Goal: Task Accomplishment & Management: Use online tool/utility

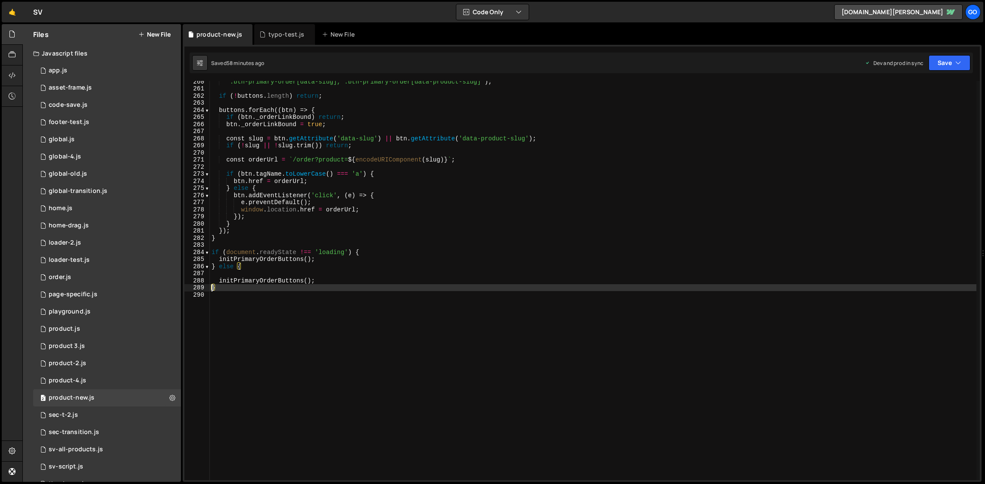
scroll to position [1844, 0]
click at [321, 181] on div "'.btn-primary-order[data-slug], .btn-primary-order[data-product-slug]' ) ; if (…" at bounding box center [593, 285] width 767 height 414
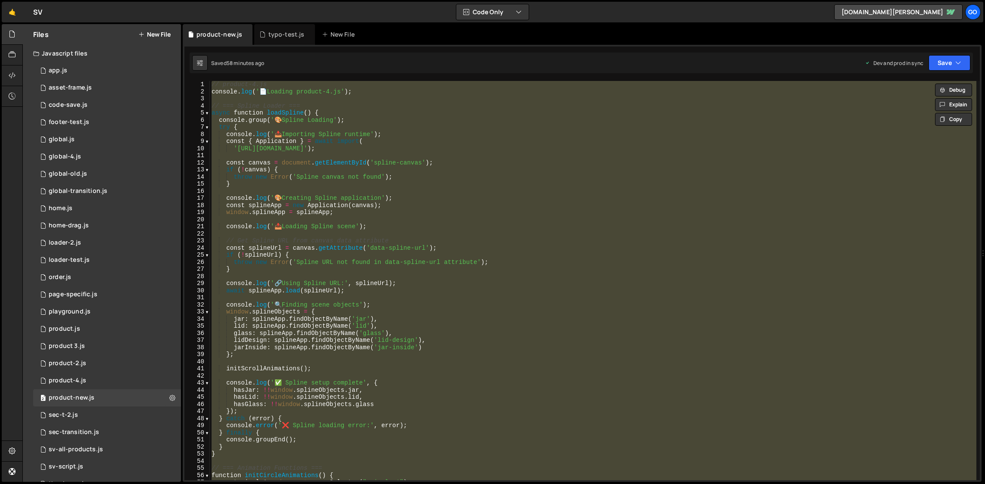
scroll to position [0, 0]
click at [340, 181] on div "// product-4.js console . log ( ' 📄 Loading product-4.js' ) ; // === Spline Loa…" at bounding box center [593, 280] width 767 height 399
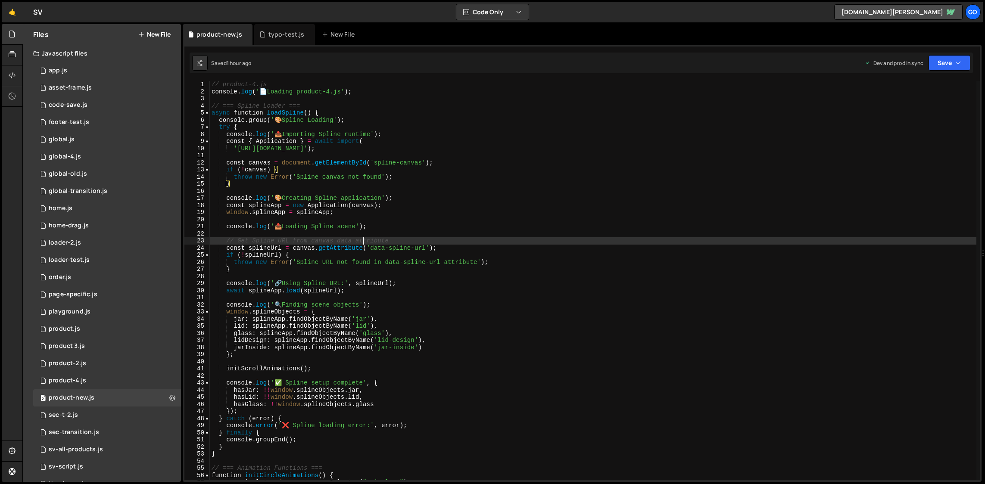
click at [364, 238] on div "// product-4.js console . log ( ' 📄 Loading product-4.js' ) ; // === Spline Loa…" at bounding box center [593, 288] width 767 height 414
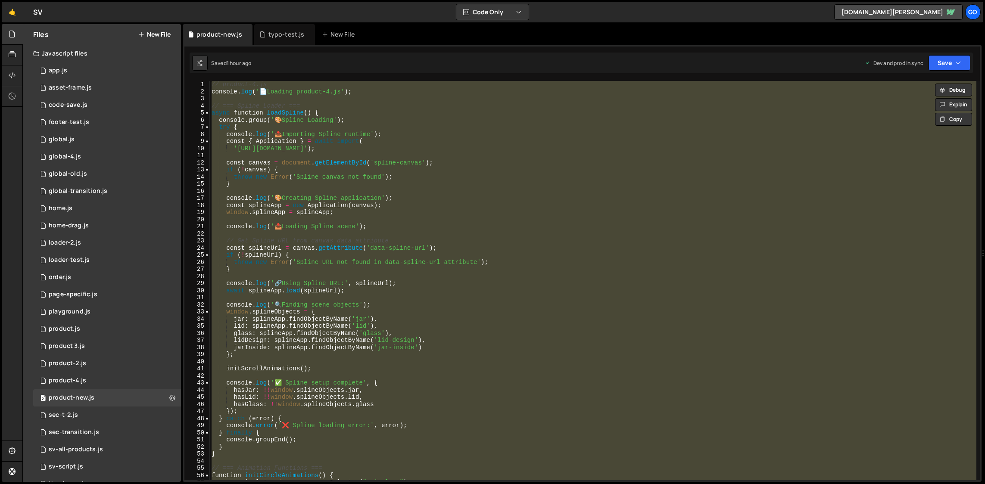
paste textarea
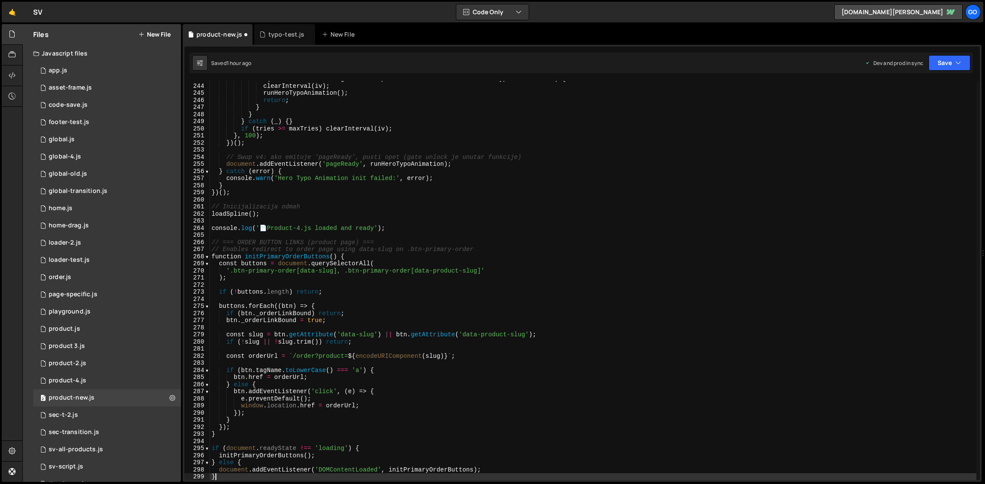
scroll to position [1726, 0]
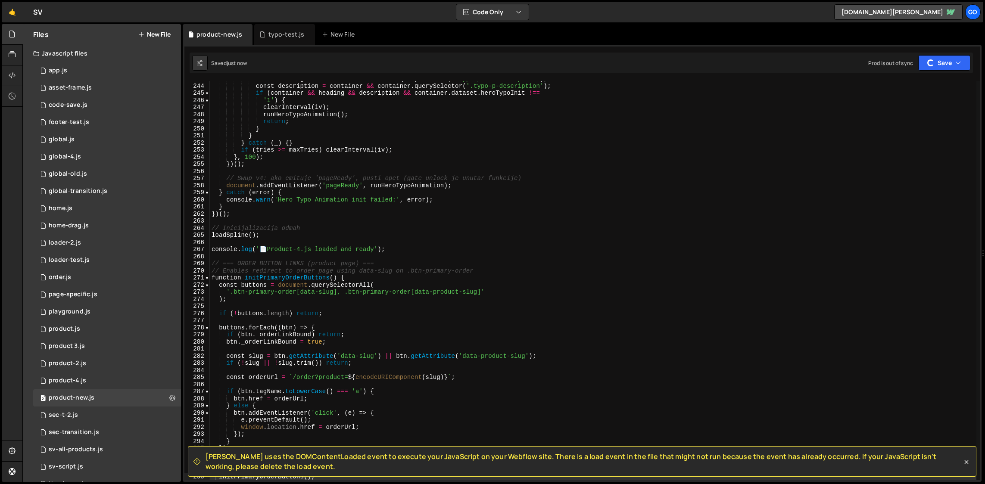
drag, startPoint x: 281, startPoint y: 465, endPoint x: 204, endPoint y: 460, distance: 77.3
click at [204, 460] on div "[PERSON_NAME] uses the DOMContentLoaded event to execute your JavaScript on you…" at bounding box center [577, 461] width 769 height 19
copy span "[PERSON_NAME] uses the DOMContentLoaded event to execute your JavaScript on you…"
click at [420, 252] on div "const heading = container && container . querySelector ( '.typo-product-templat…" at bounding box center [593, 282] width 767 height 414
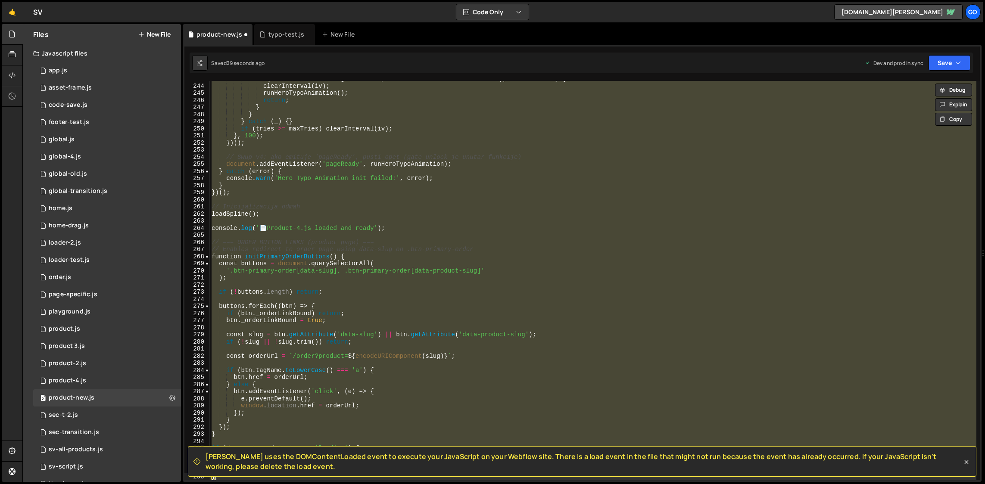
type textarea "}"
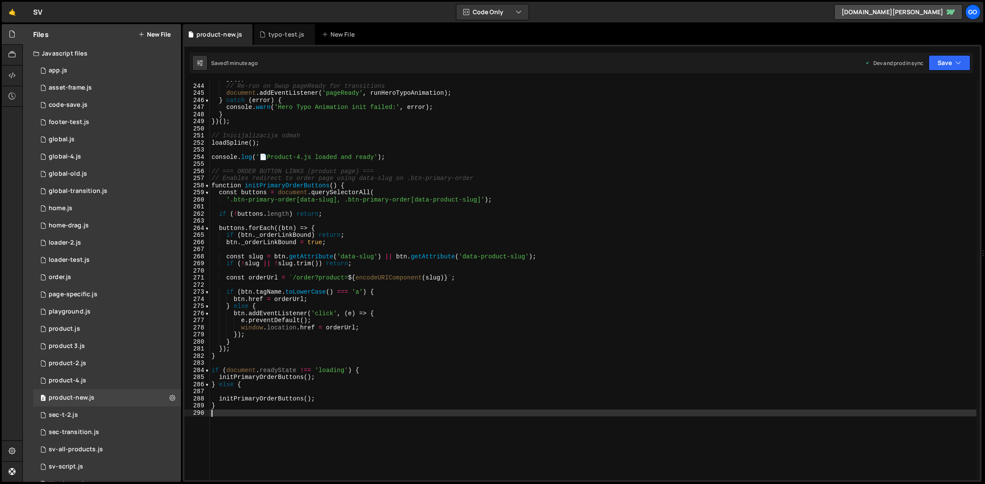
click at [315, 181] on div "}) ( ) ; // Re-run on Swup pageReady for transitions document . addEventListene…" at bounding box center [593, 282] width 767 height 414
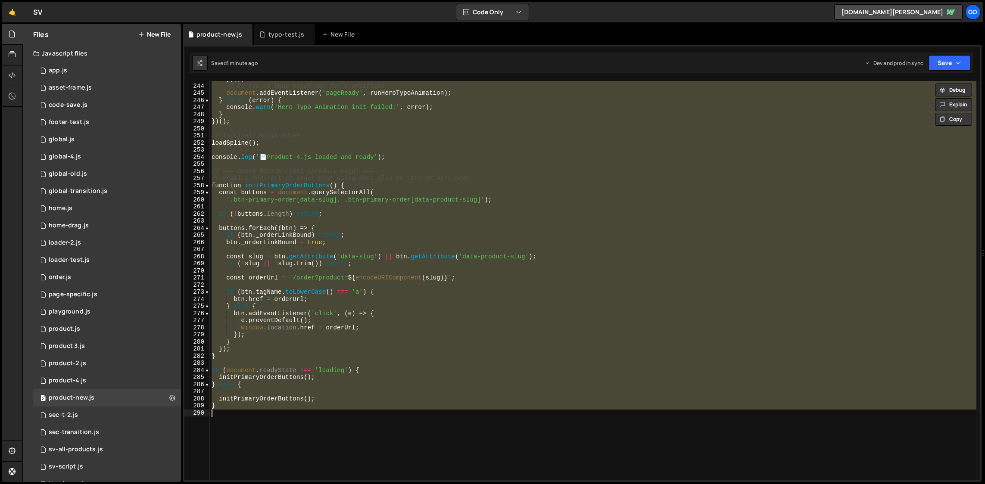
paste textarea "console.log('📄 Product-4.js loaded and ready');"
type textarea "console.log('📄 Product-4.js loaded and ready');"
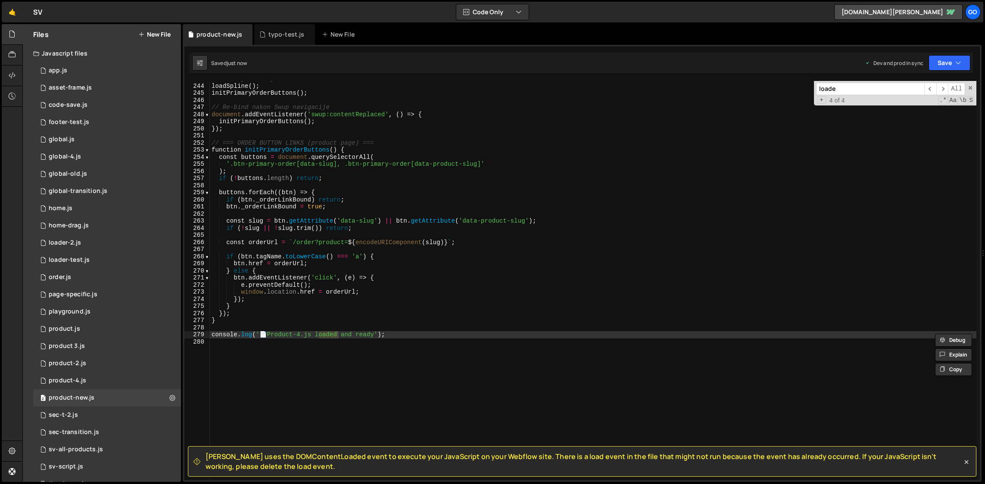
type input "loaded"
click at [929, 85] on span "​" at bounding box center [930, 89] width 12 height 12
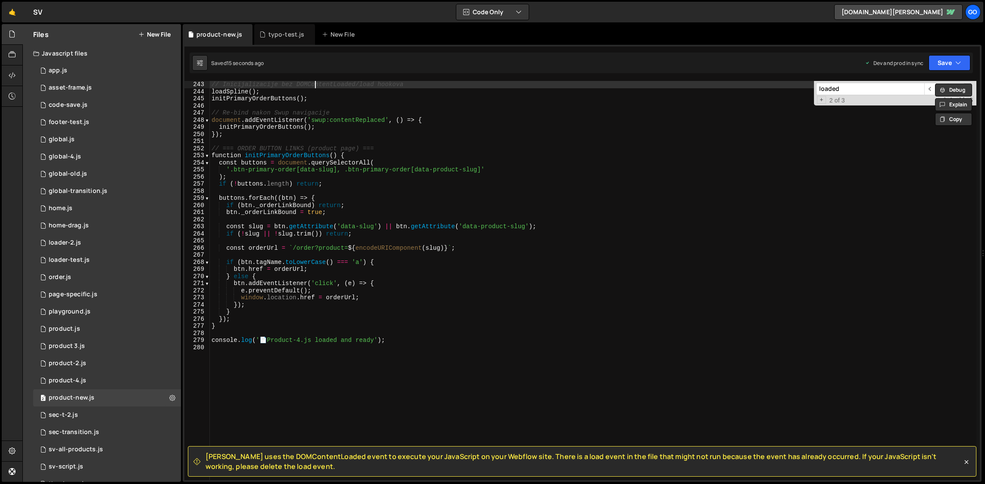
click at [314, 85] on div "// Inicijalizacije bez DOMContentLoaded/load hookova loadSpline ( ) ; initPrima…" at bounding box center [593, 288] width 767 height 414
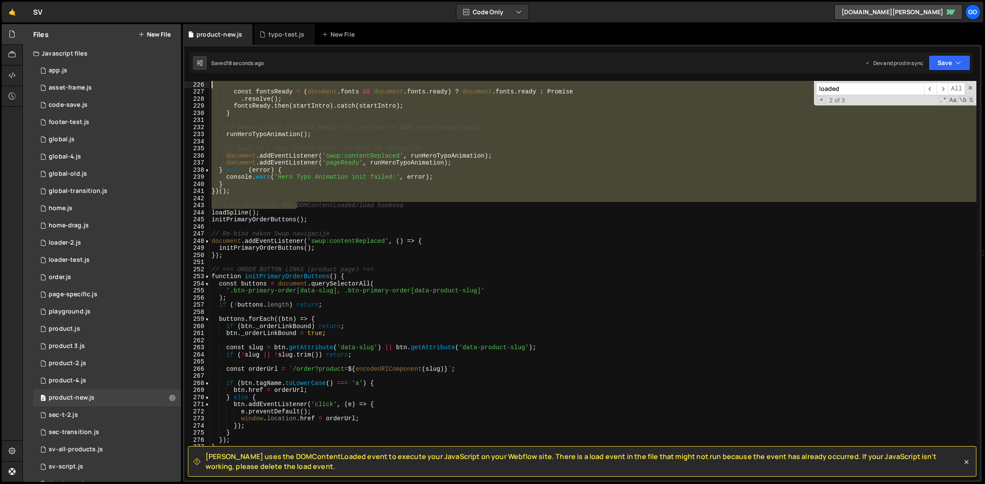
scroll to position [1550, 0]
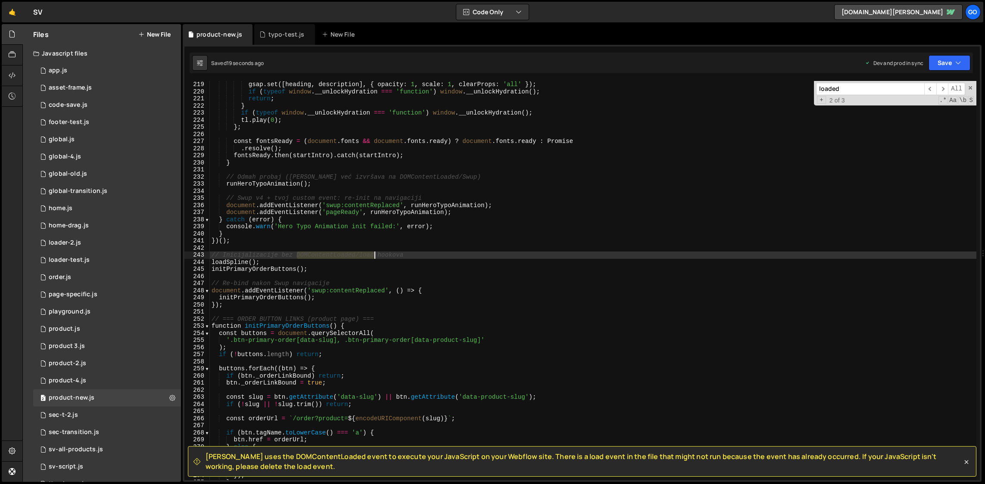
drag, startPoint x: 297, startPoint y: 84, endPoint x: 375, endPoint y: 255, distance: 188.0
click at [375, 255] on div "gsap . set ([ heading , description ] , { opacity : 1 , scale : 1 , clearProps …" at bounding box center [593, 288] width 767 height 414
click at [931, 90] on span "​" at bounding box center [930, 89] width 12 height 12
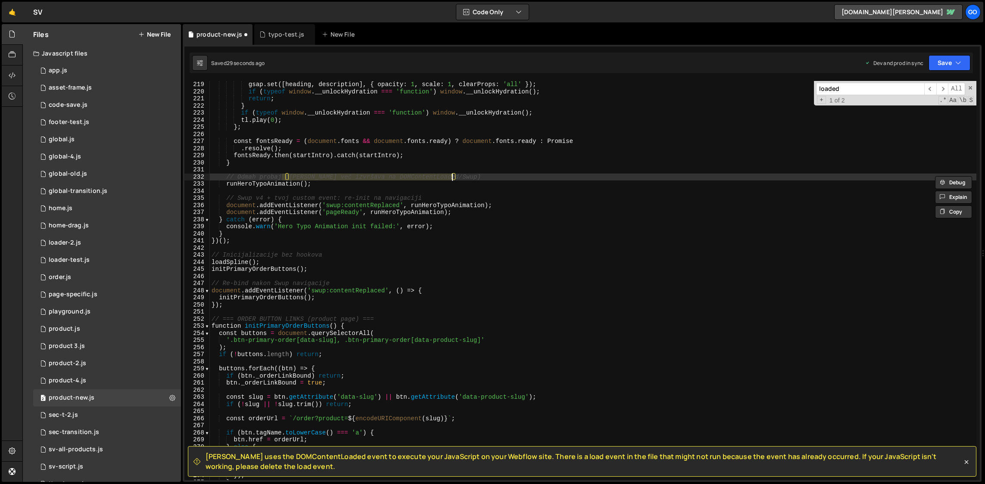
drag, startPoint x: 283, startPoint y: 175, endPoint x: 450, endPoint y: 175, distance: 167.2
click at [450, 175] on div "gsap . set ([ heading , description ] , { opacity : 1 , scale : 1 , clearProps …" at bounding box center [593, 288] width 767 height 414
type textarea "// Odmah probaj)"
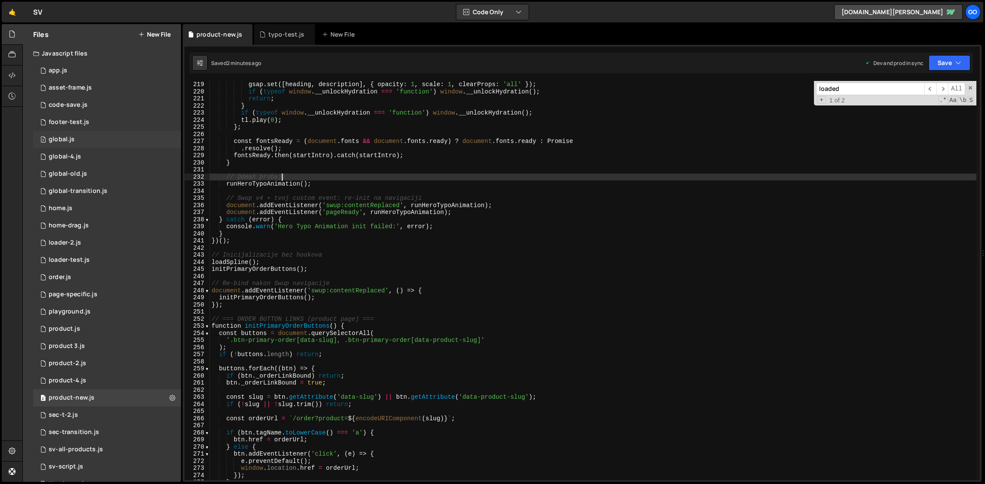
click at [84, 143] on div "3 global.js 0" at bounding box center [107, 139] width 148 height 17
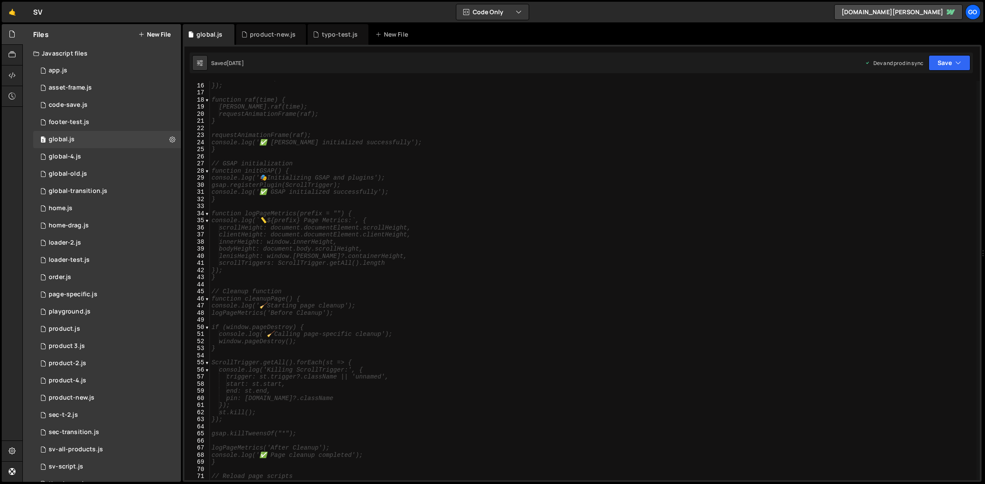
scroll to position [106, 0]
click at [90, 192] on div "global-transition.js" at bounding box center [78, 191] width 59 height 8
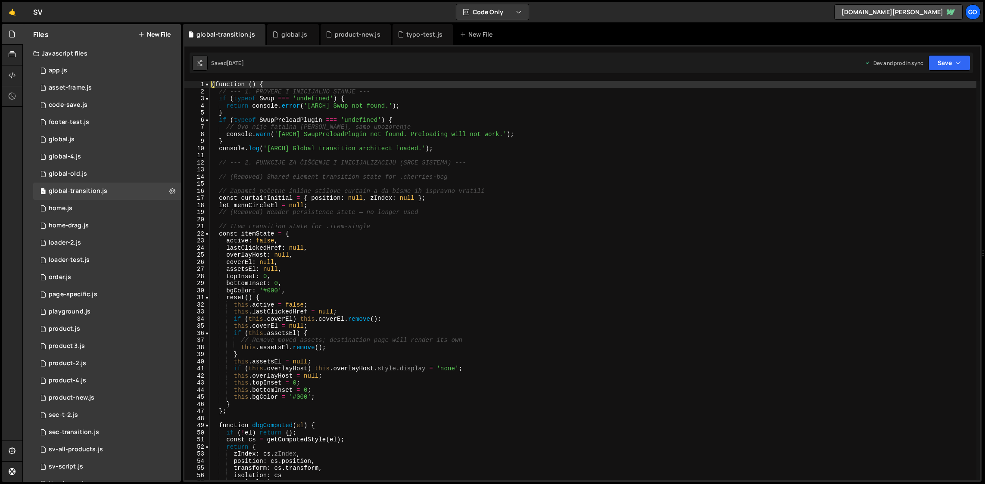
click at [304, 184] on div "( function ( ) { // --- 1. PROVERE I INICIJALNO STANJE --- if ( typeof Swup ===…" at bounding box center [593, 288] width 767 height 414
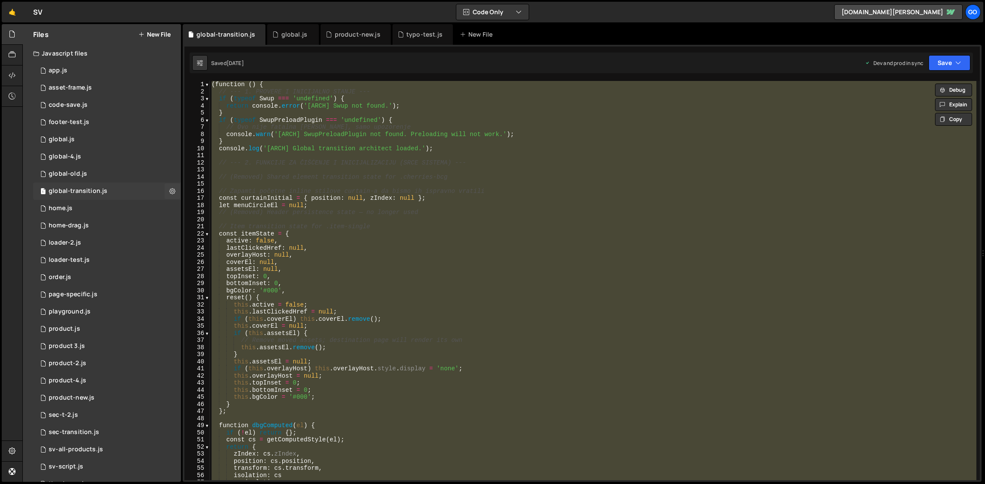
click at [93, 191] on div "global-transition.js" at bounding box center [78, 191] width 59 height 8
click at [260, 243] on div "( function ( ) { // --- 1. PROVERE I INICIJALNO STANJE --- if ( typeof Swup ===…" at bounding box center [593, 280] width 767 height 399
paste textarea
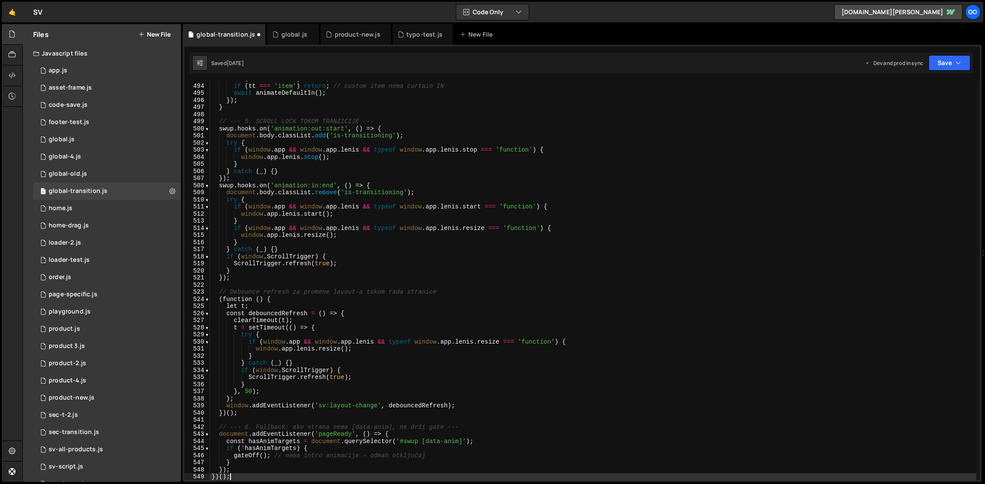
scroll to position [3503, 0]
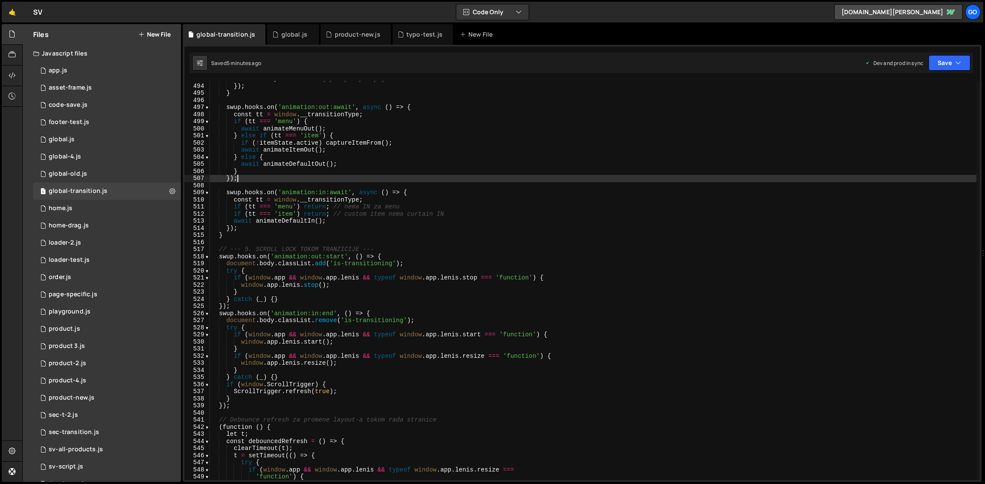
click at [313, 181] on div "WebkitClipPath : 'inset(0px 0px 0px 0px)' }) ; } swup . hooks . on ( 'animation…" at bounding box center [593, 282] width 767 height 414
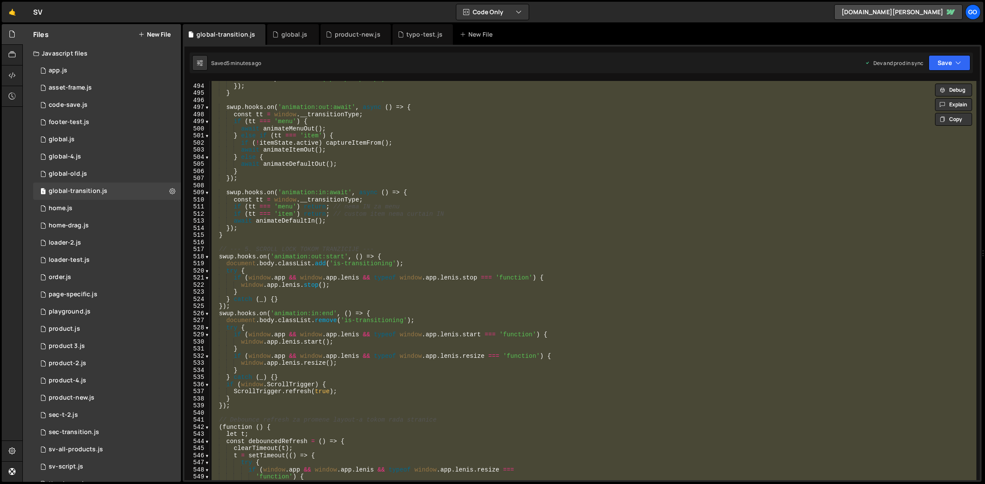
paste textarea
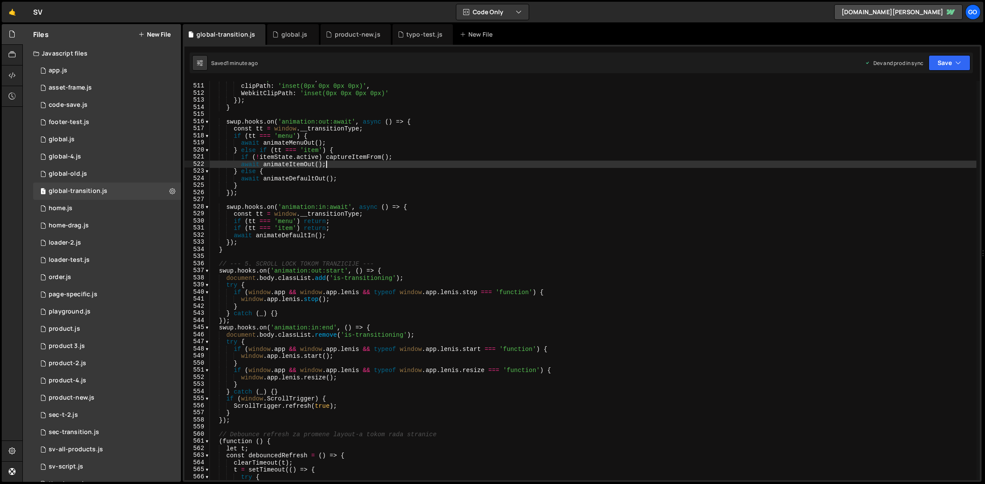
click at [325, 165] on div "ease : 'power3.inOut' , clipPath : 'inset(0px 0px 0px 0px)' , WebkitClipPath : …" at bounding box center [593, 282] width 767 height 414
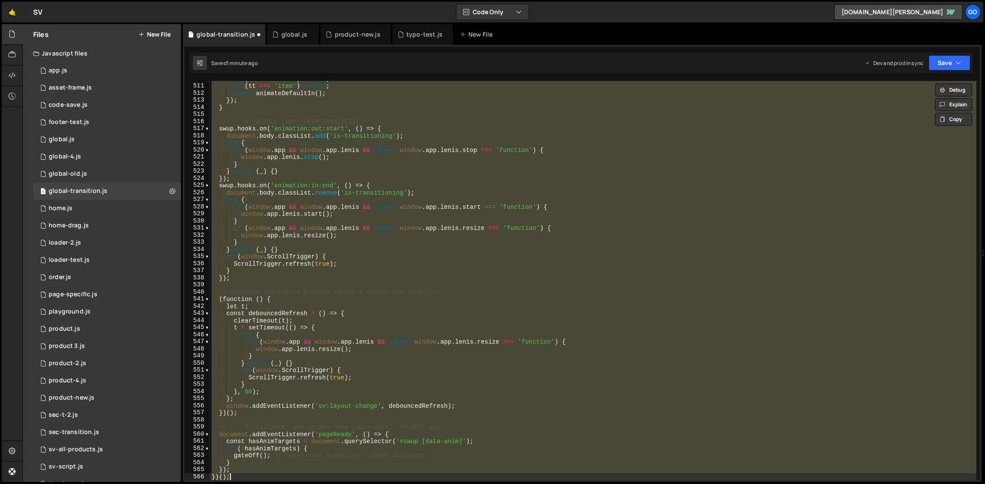
type textarea "})();"
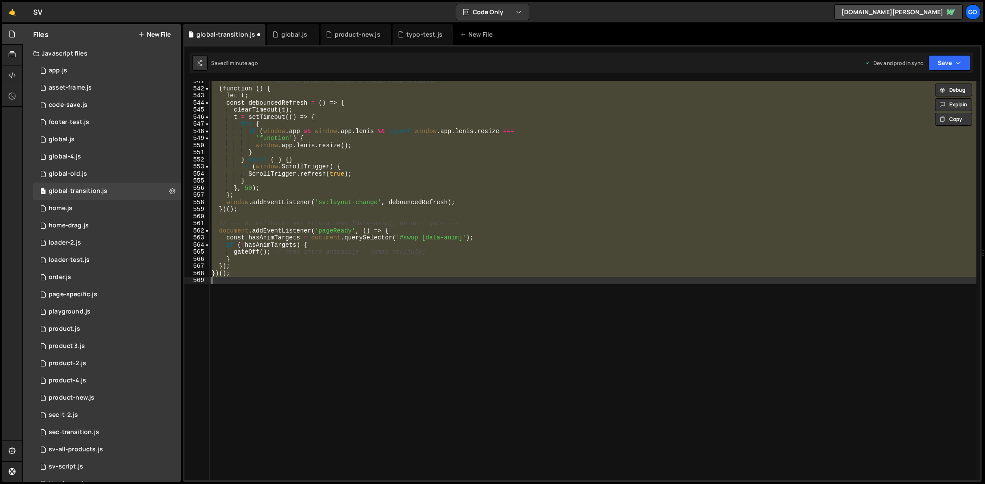
scroll to position [3842, 0]
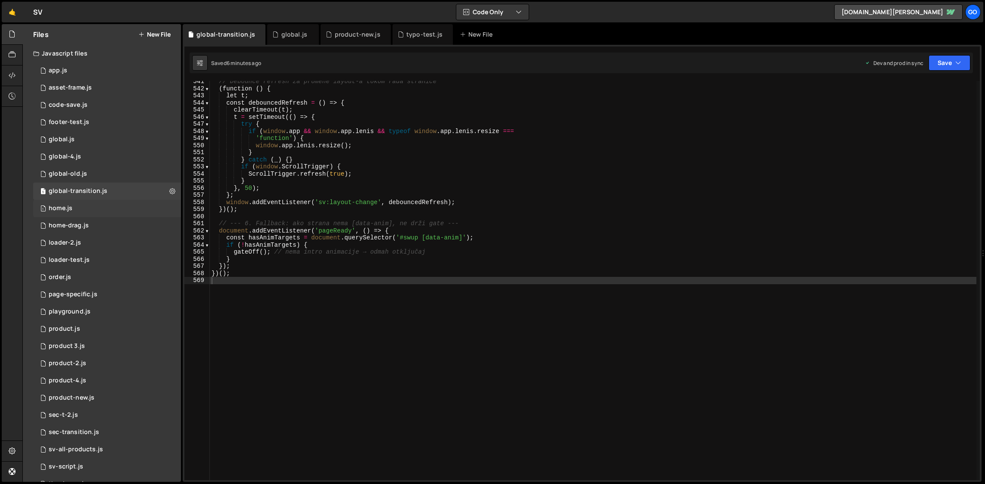
click at [86, 209] on div "1 home.js 0" at bounding box center [107, 208] width 148 height 17
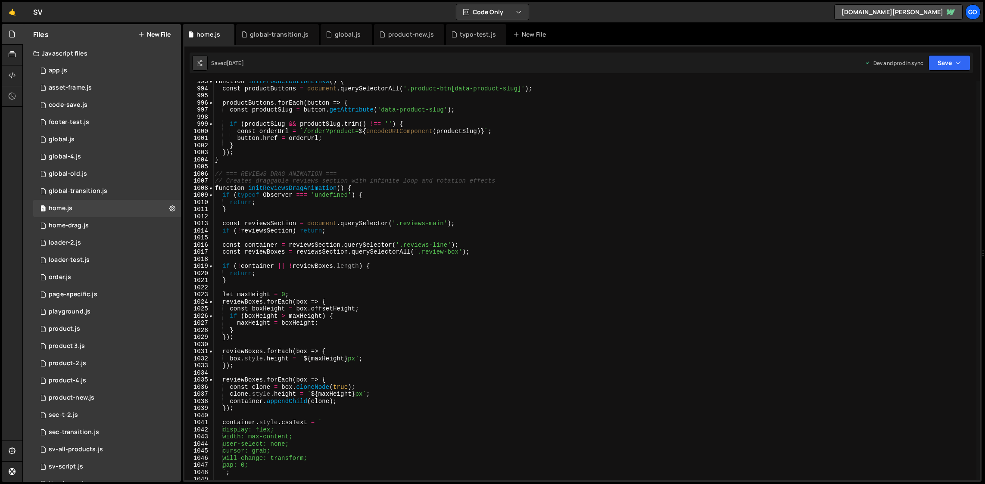
scroll to position [6867, 0]
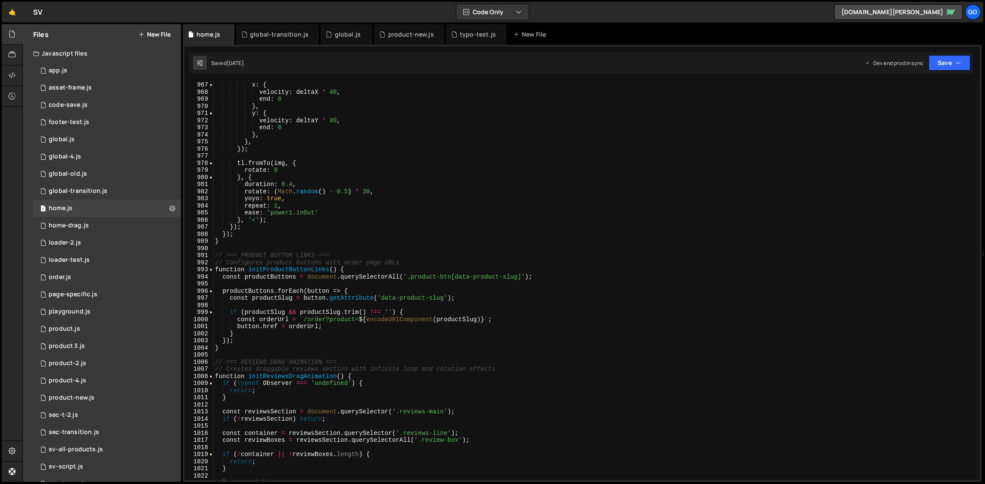
click at [295, 214] on div "inertia : { x : { velocity : deltaX * 40 , end : 0 } , y : { velocity : deltaY …" at bounding box center [594, 281] width 763 height 414
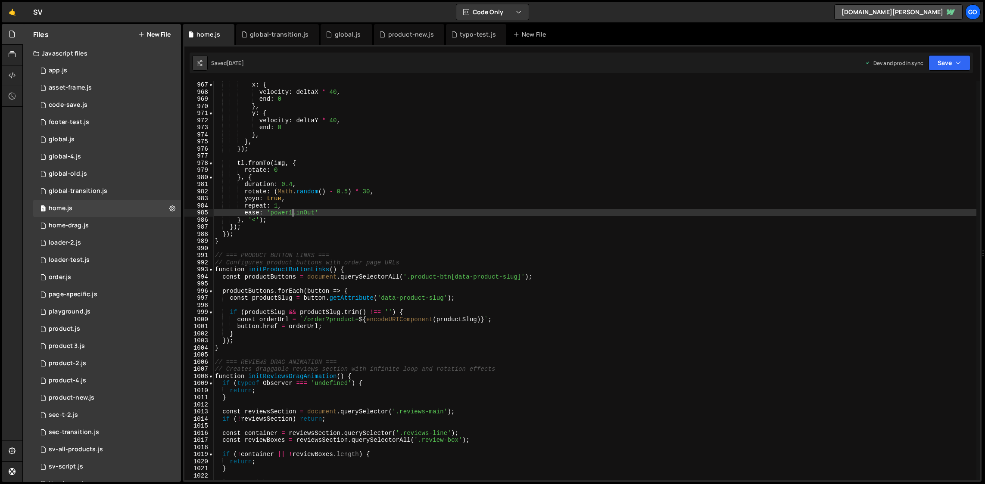
type textarea "}, 100);"
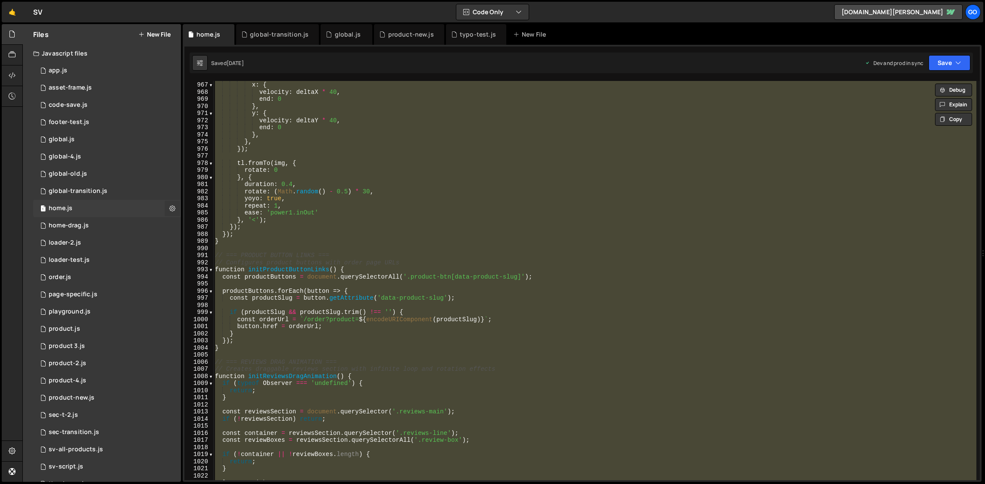
click at [169, 207] on icon at bounding box center [172, 208] width 6 height 8
type input "home"
radio input "true"
checkbox input "true"
click at [239, 225] on button "Edit File Settings" at bounding box center [225, 226] width 84 height 17
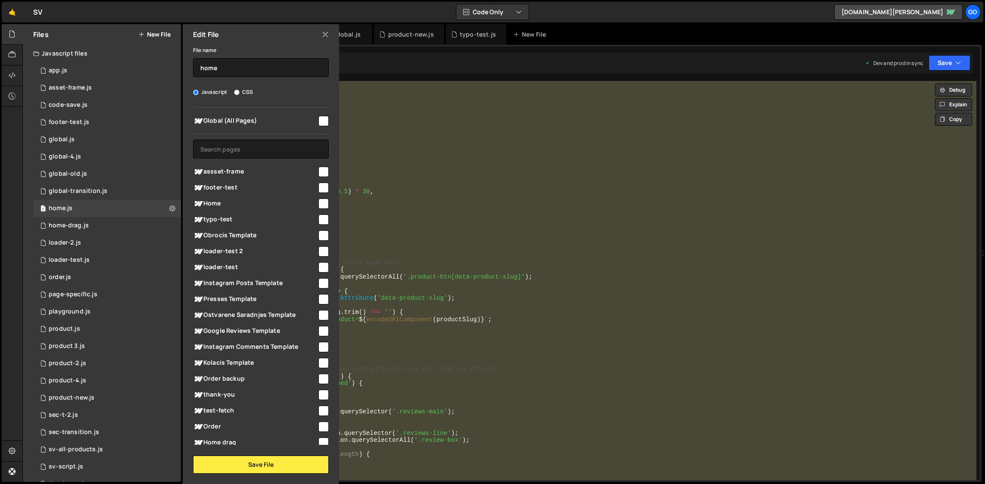
click at [450, 229] on div "inertia : { x : { velocity : deltaX * 40 , end : 0 } , y : { velocity : deltaY …" at bounding box center [594, 280] width 763 height 399
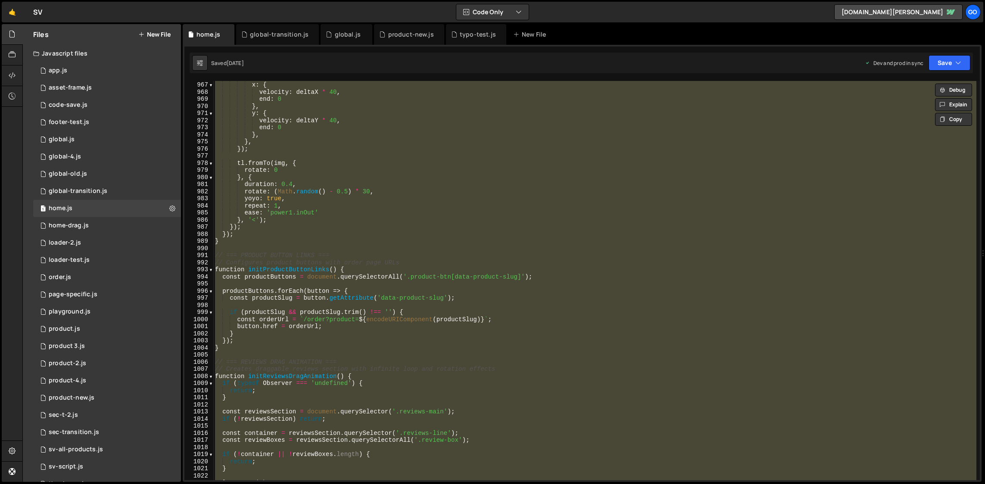
click at [351, 175] on div "inertia : { x : { velocity : deltaX * 40 , end : 0 } , y : { velocity : deltaY …" at bounding box center [594, 280] width 763 height 399
paste textarea ")();"
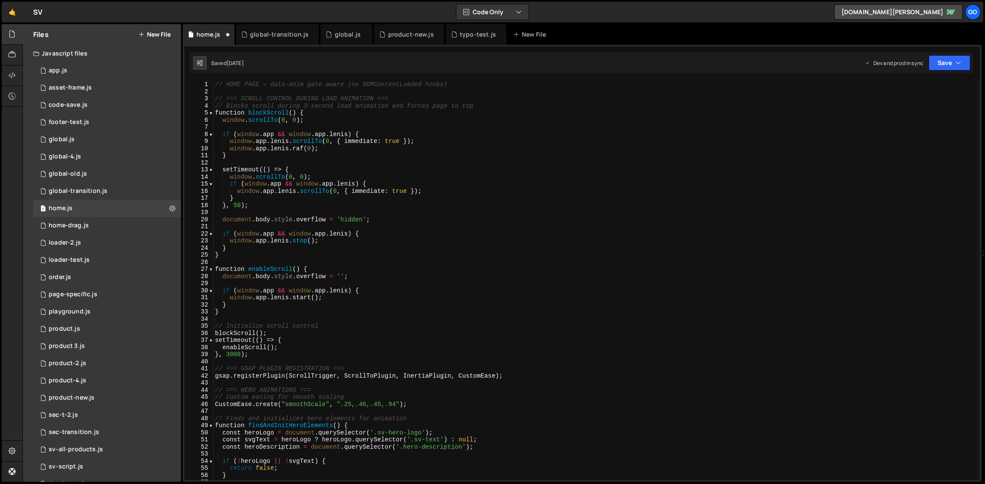
scroll to position [0, 0]
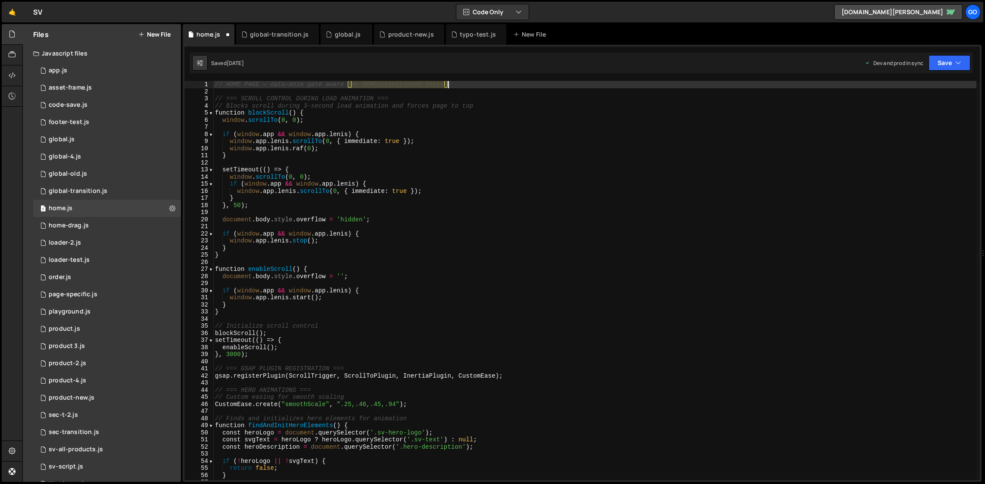
drag, startPoint x: 349, startPoint y: 84, endPoint x: 465, endPoint y: 82, distance: 115.9
click at [465, 82] on div "// HOME PAGE — data-anim gate aware (no DOMContentLoaded hooks) // === SCROLL C…" at bounding box center [594, 288] width 763 height 414
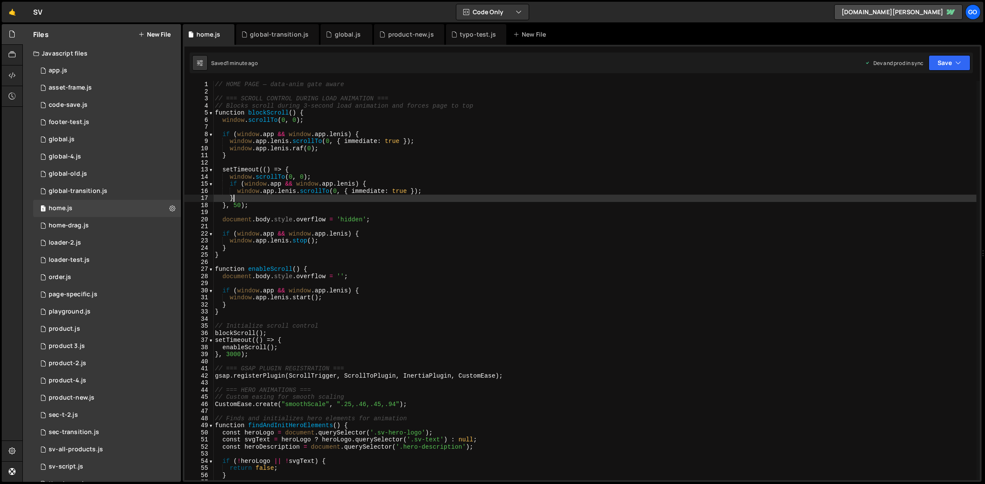
click at [380, 197] on div "// HOME PAGE — data-anim gate aware // === SCROLL CONTROL DURING LOAD ANIMATION…" at bounding box center [594, 288] width 763 height 414
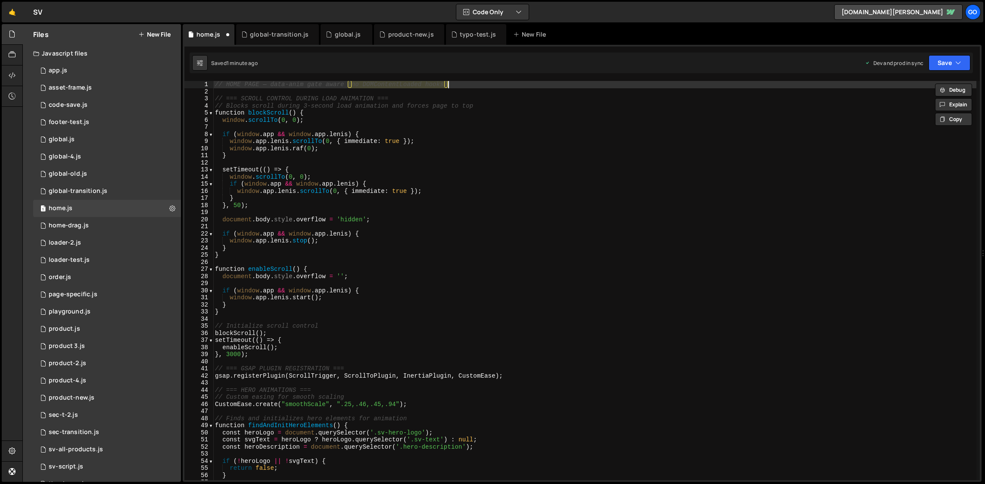
type textarea "}, 100);"
